Goal: Task Accomplishment & Management: Manage account settings

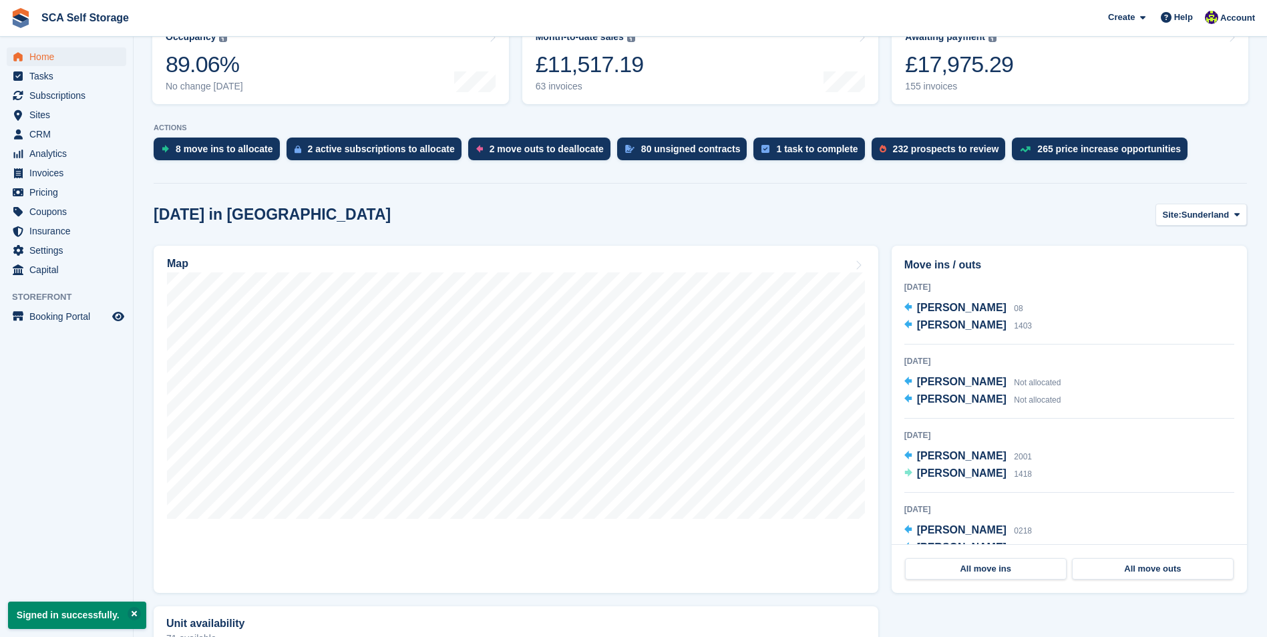
scroll to position [200, 0]
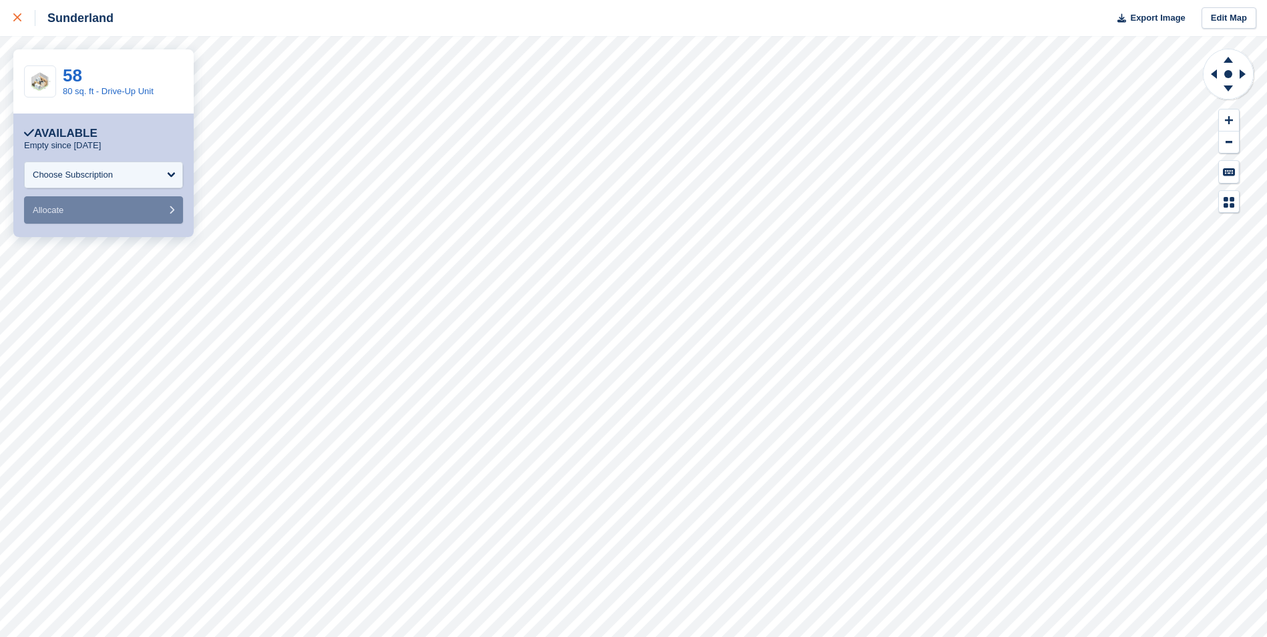
click at [14, 19] on icon at bounding box center [17, 17] width 8 height 8
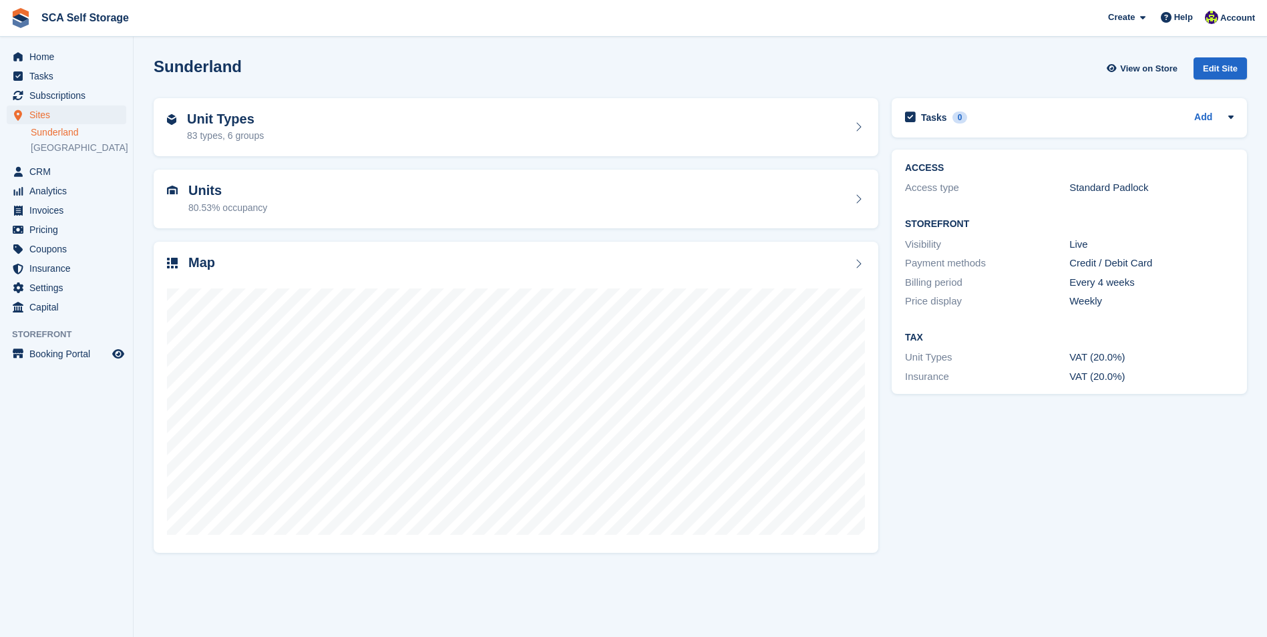
click at [1242, 23] on span "Account" at bounding box center [1238, 17] width 35 height 13
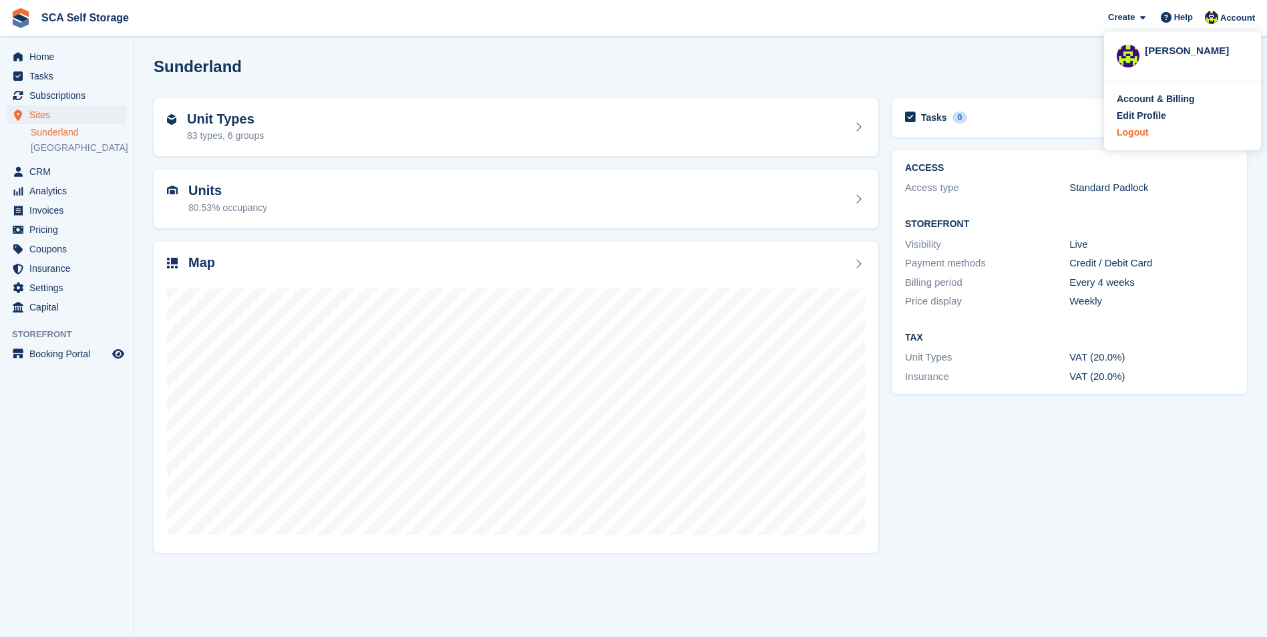
click at [1138, 130] on div "Logout" at bounding box center [1132, 133] width 31 height 14
